Goal: Information Seeking & Learning: Learn about a topic

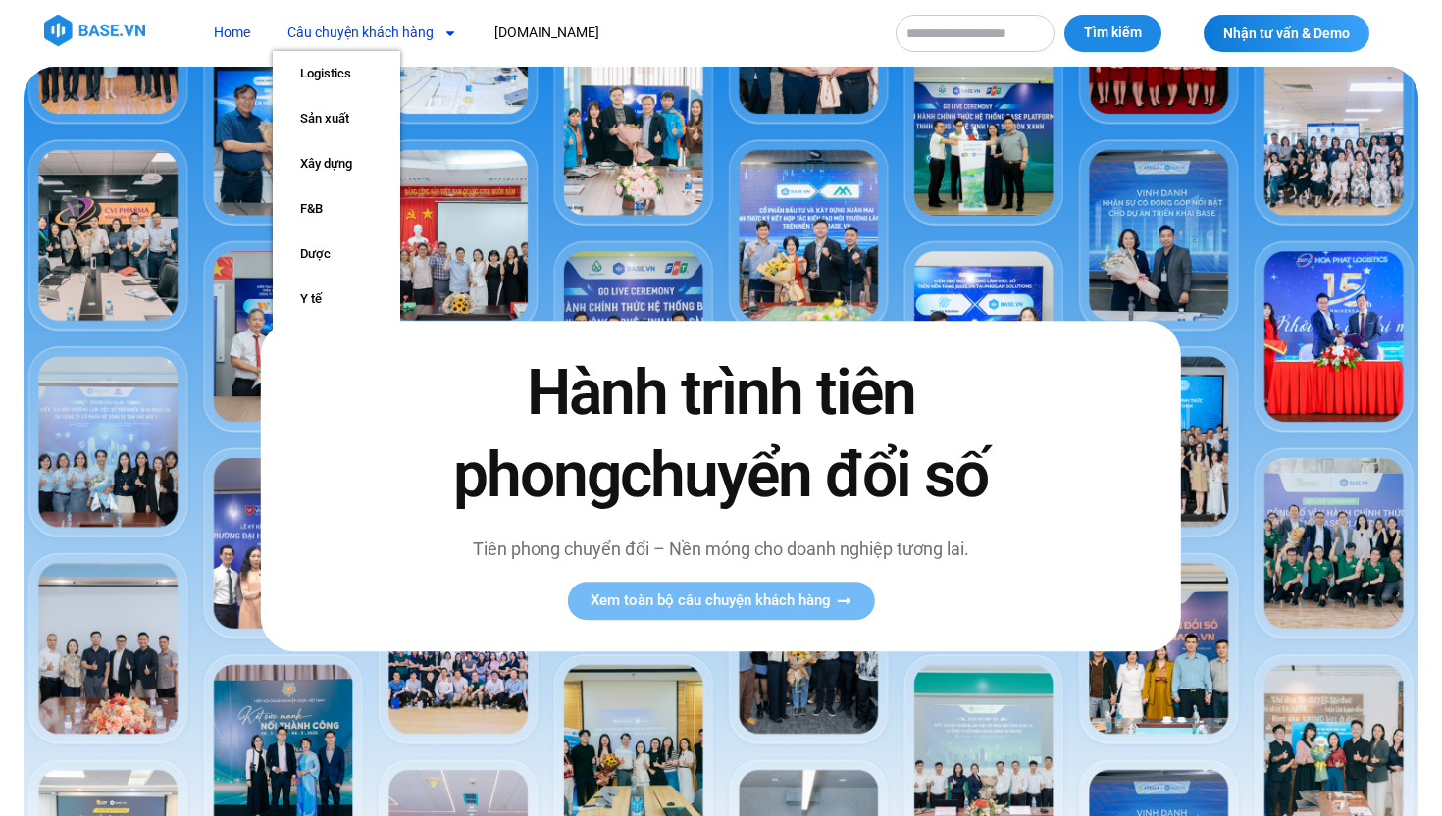
click at [434, 29] on span "Menu" at bounding box center [446, 33] width 24 height 33
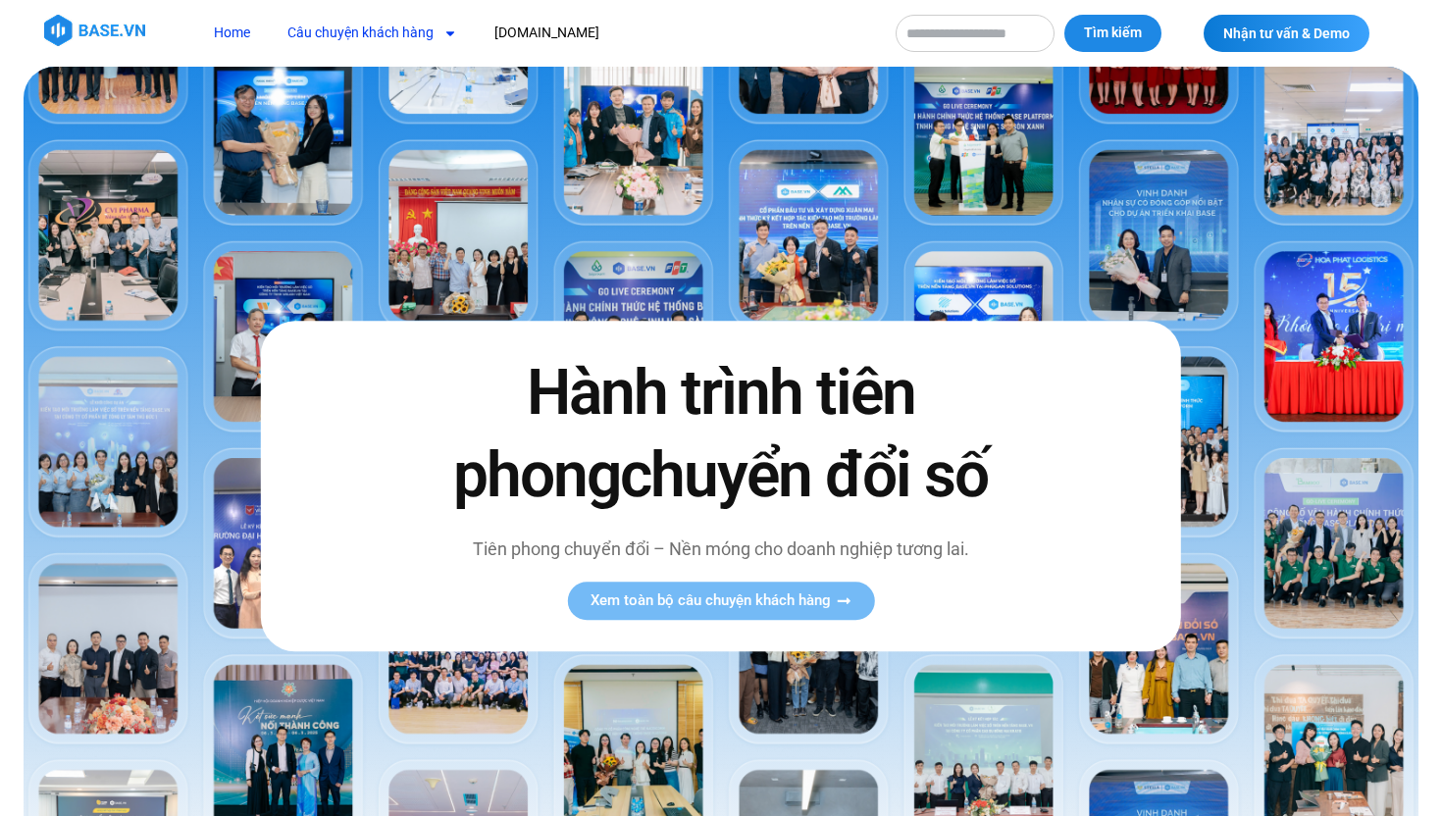
click at [410, 30] on link "Câu chuyện khách hàng" at bounding box center [372, 33] width 199 height 36
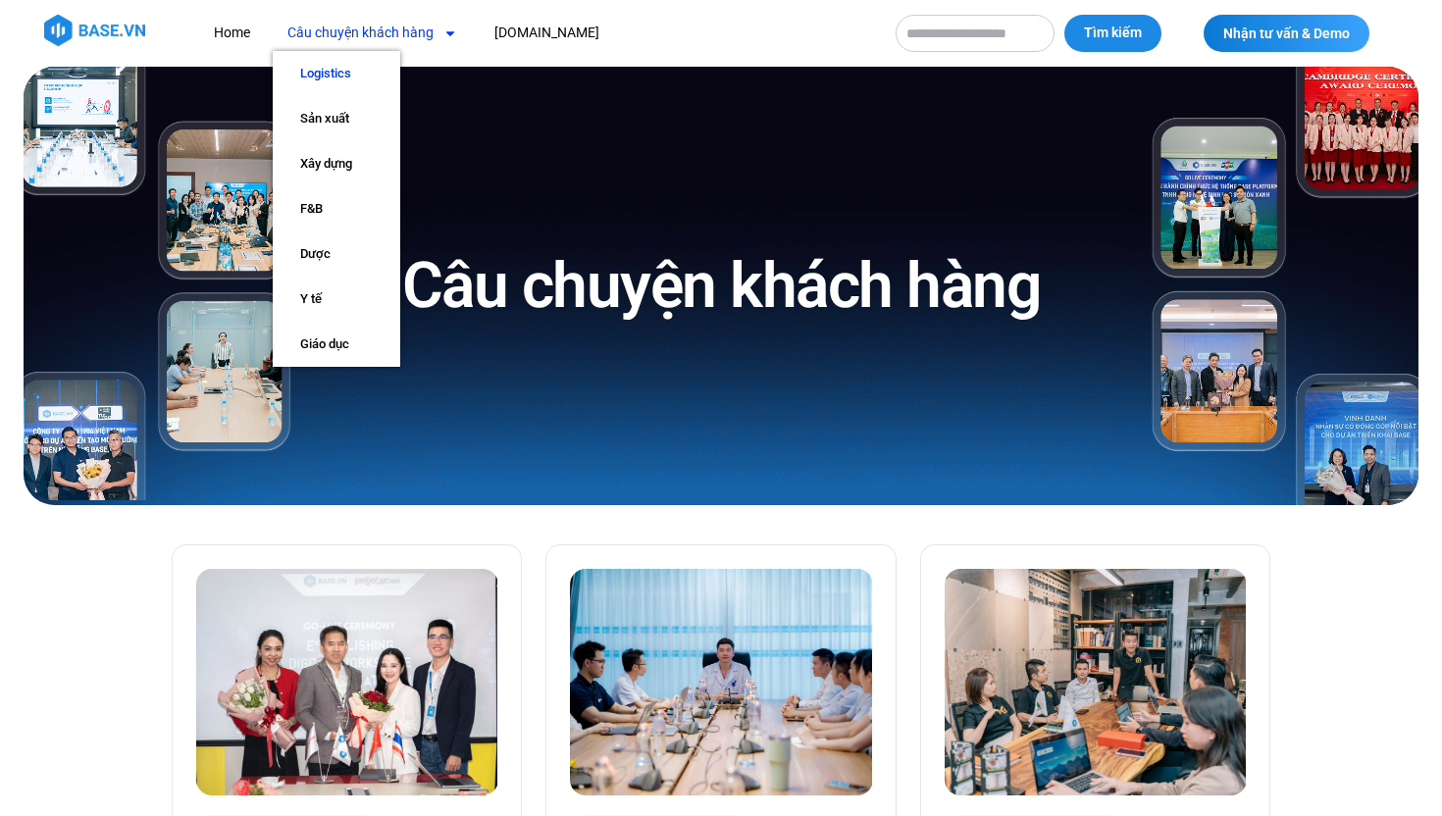
click at [346, 65] on link "Logistics" at bounding box center [337, 73] width 128 height 45
